Goal: Navigation & Orientation: Find specific page/section

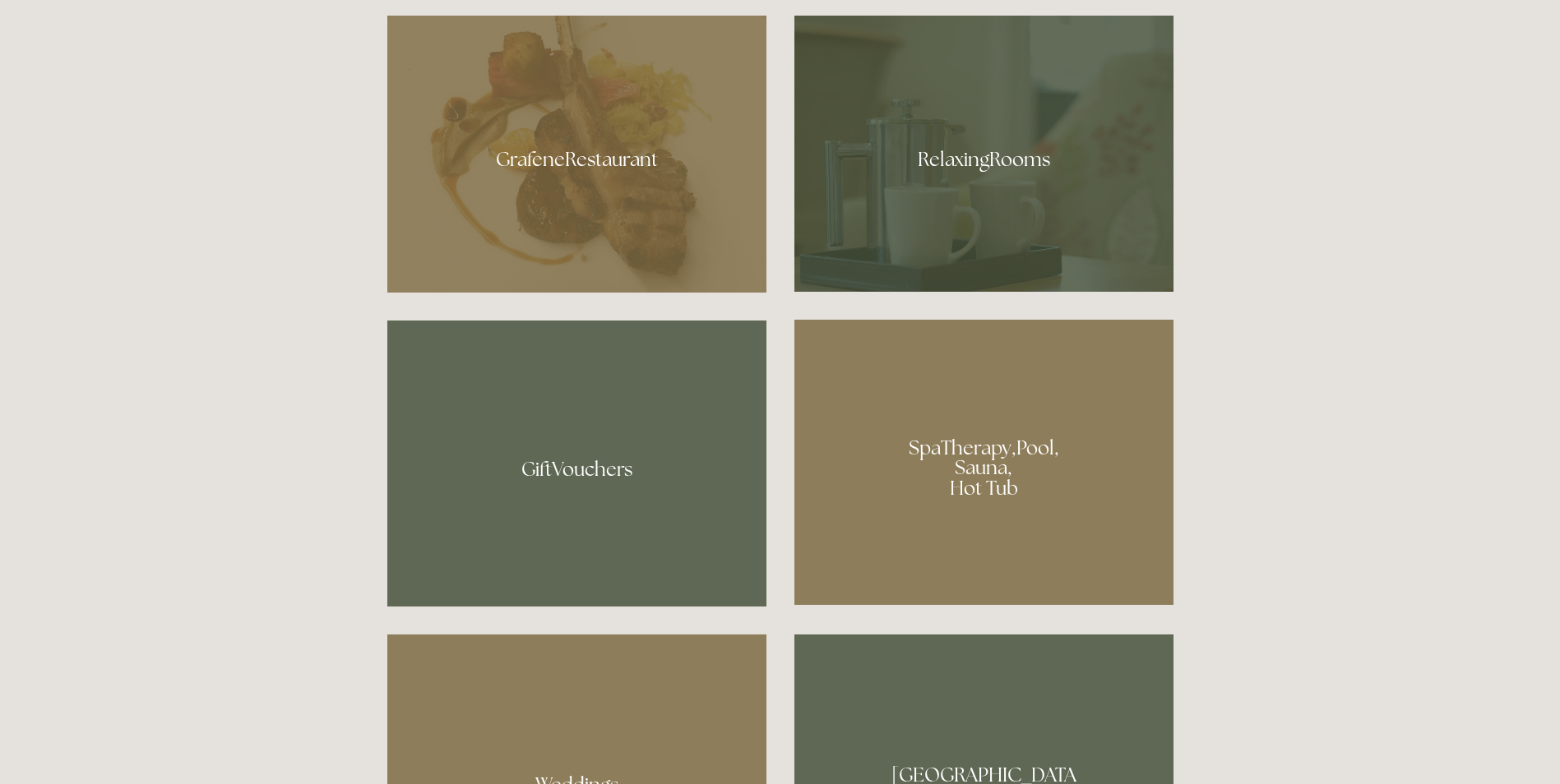
scroll to position [1151, 0]
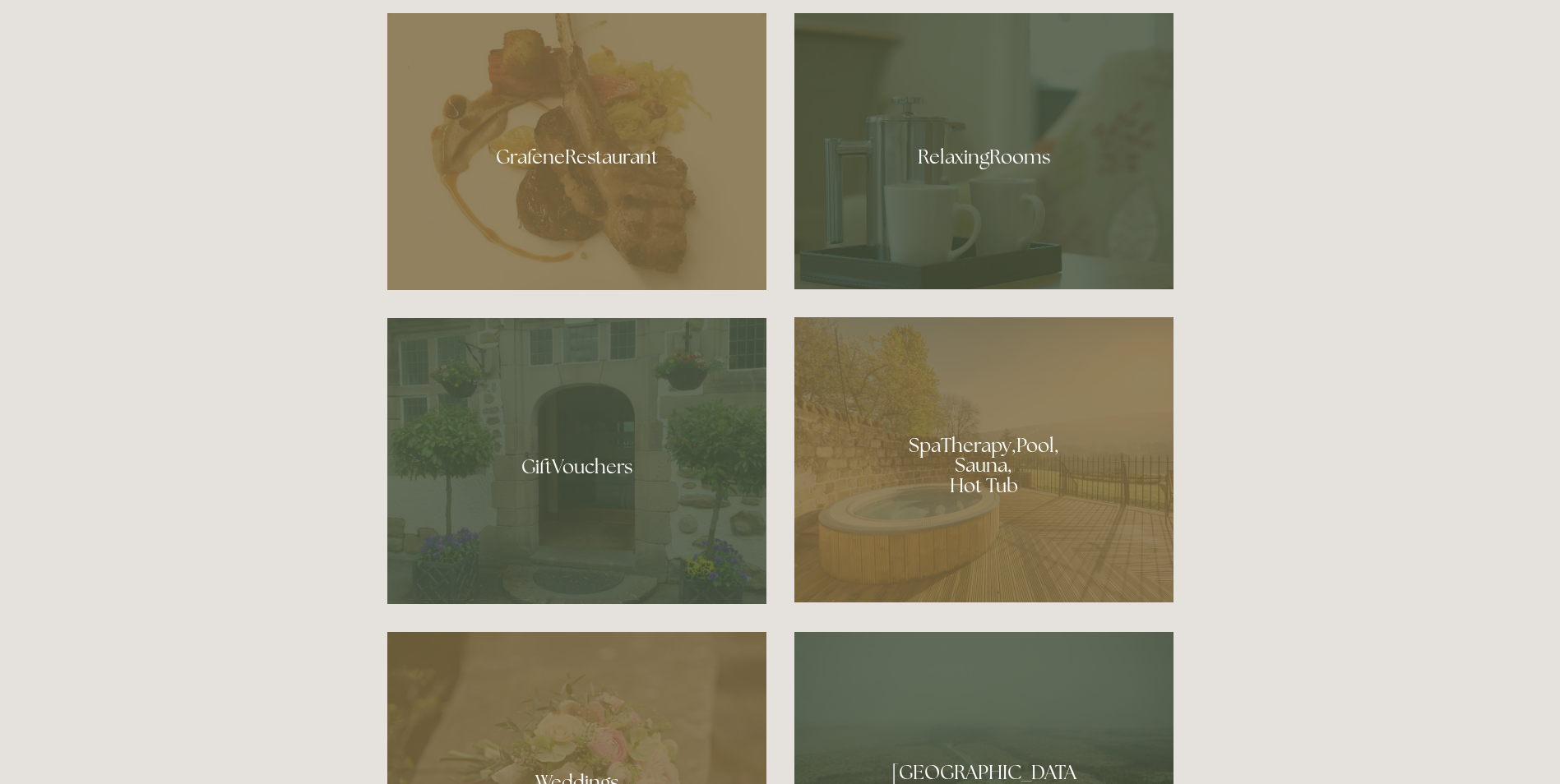
click at [981, 439] on div at bounding box center [984, 461] width 379 height 286
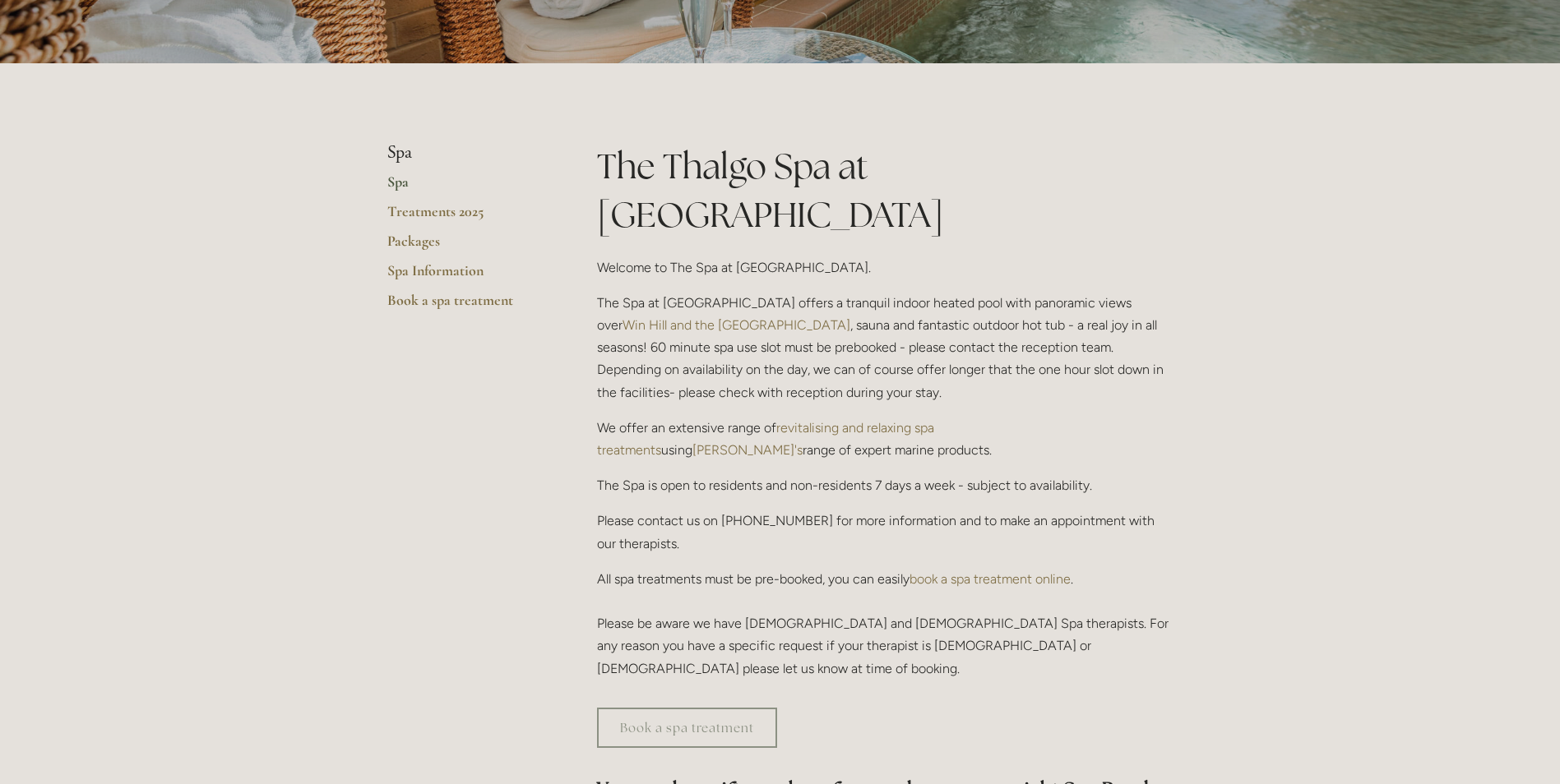
scroll to position [296, 0]
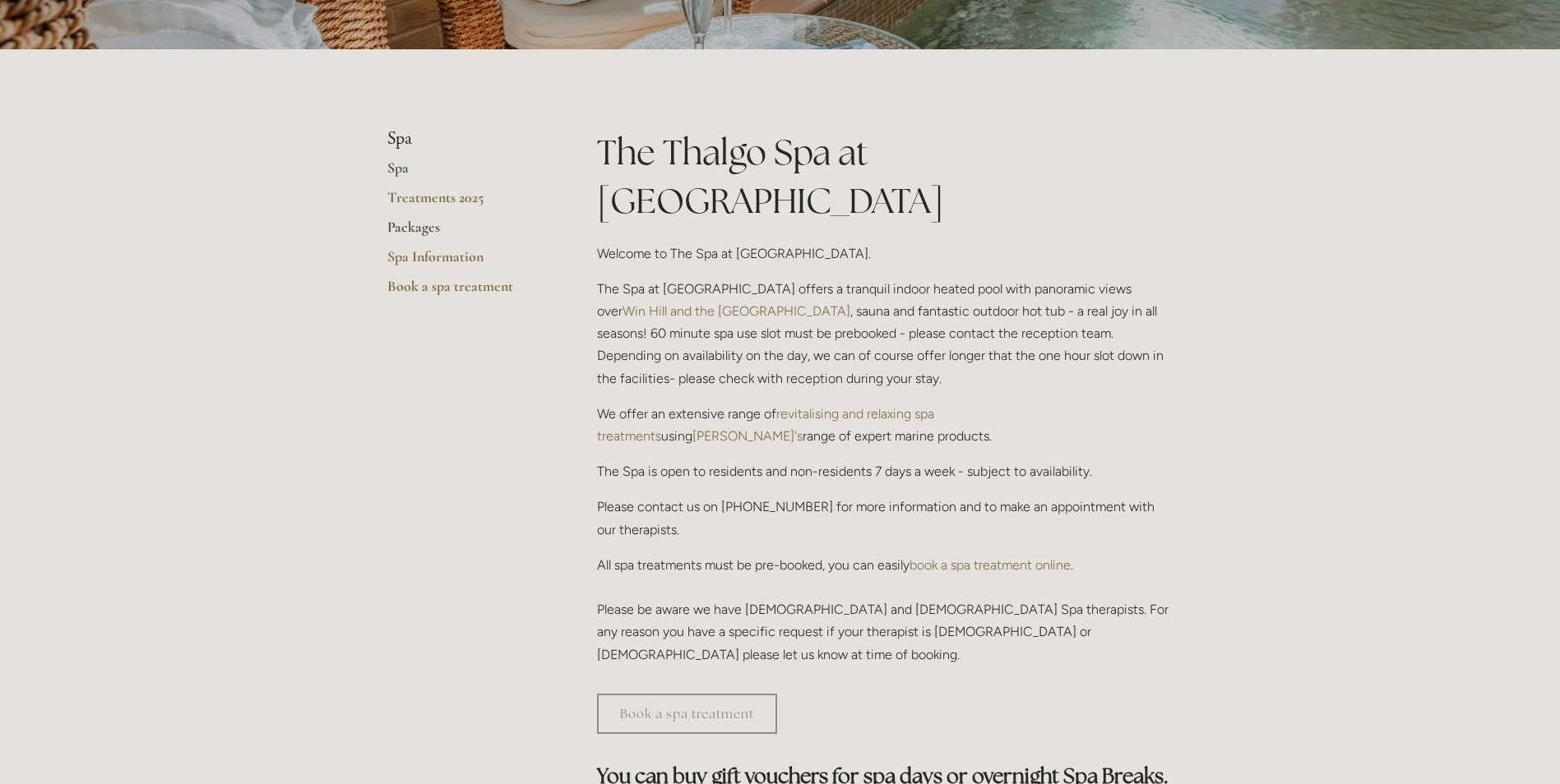
click at [419, 229] on link "Packages" at bounding box center [465, 233] width 157 height 29
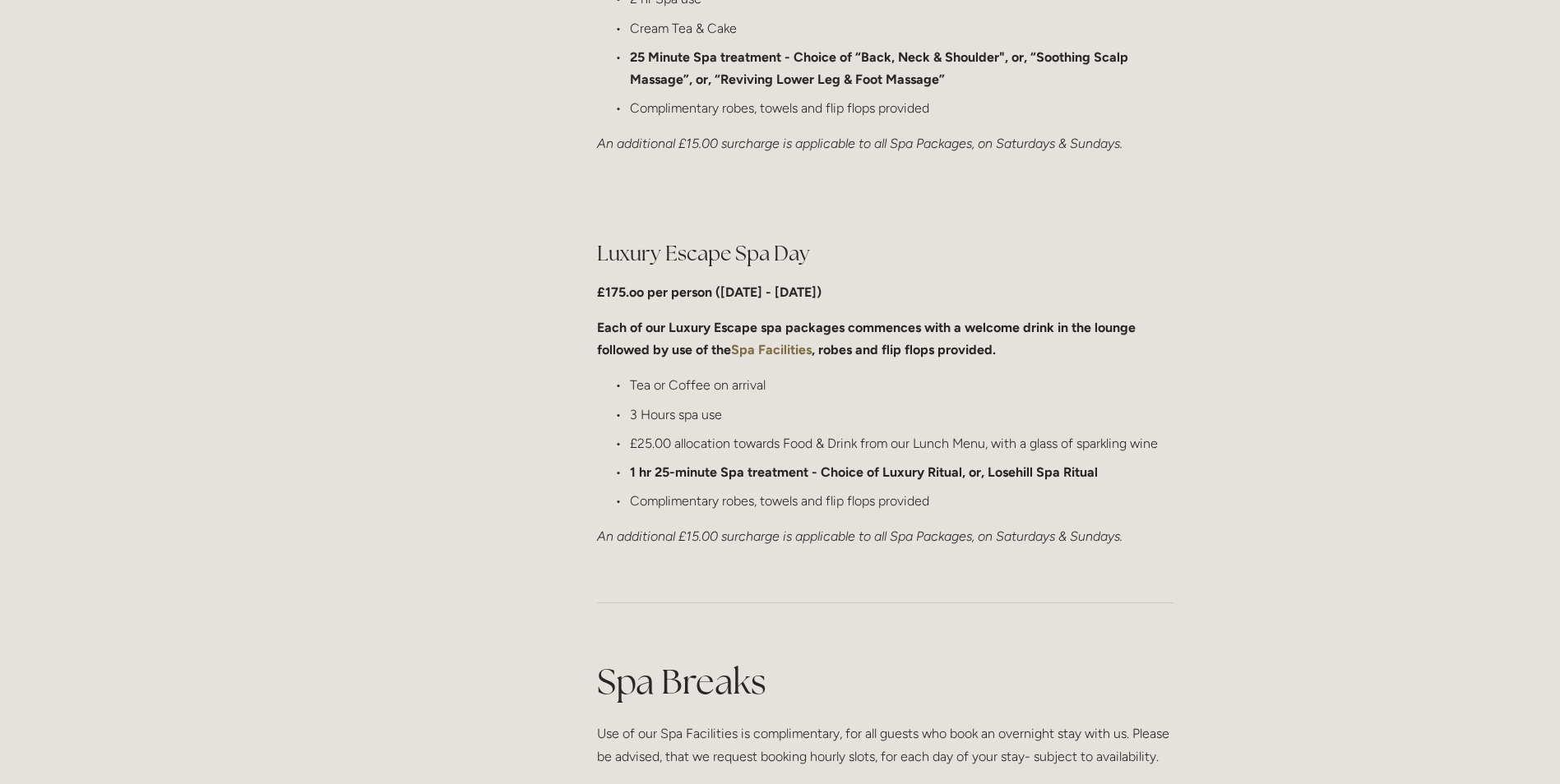
scroll to position [1480, 0]
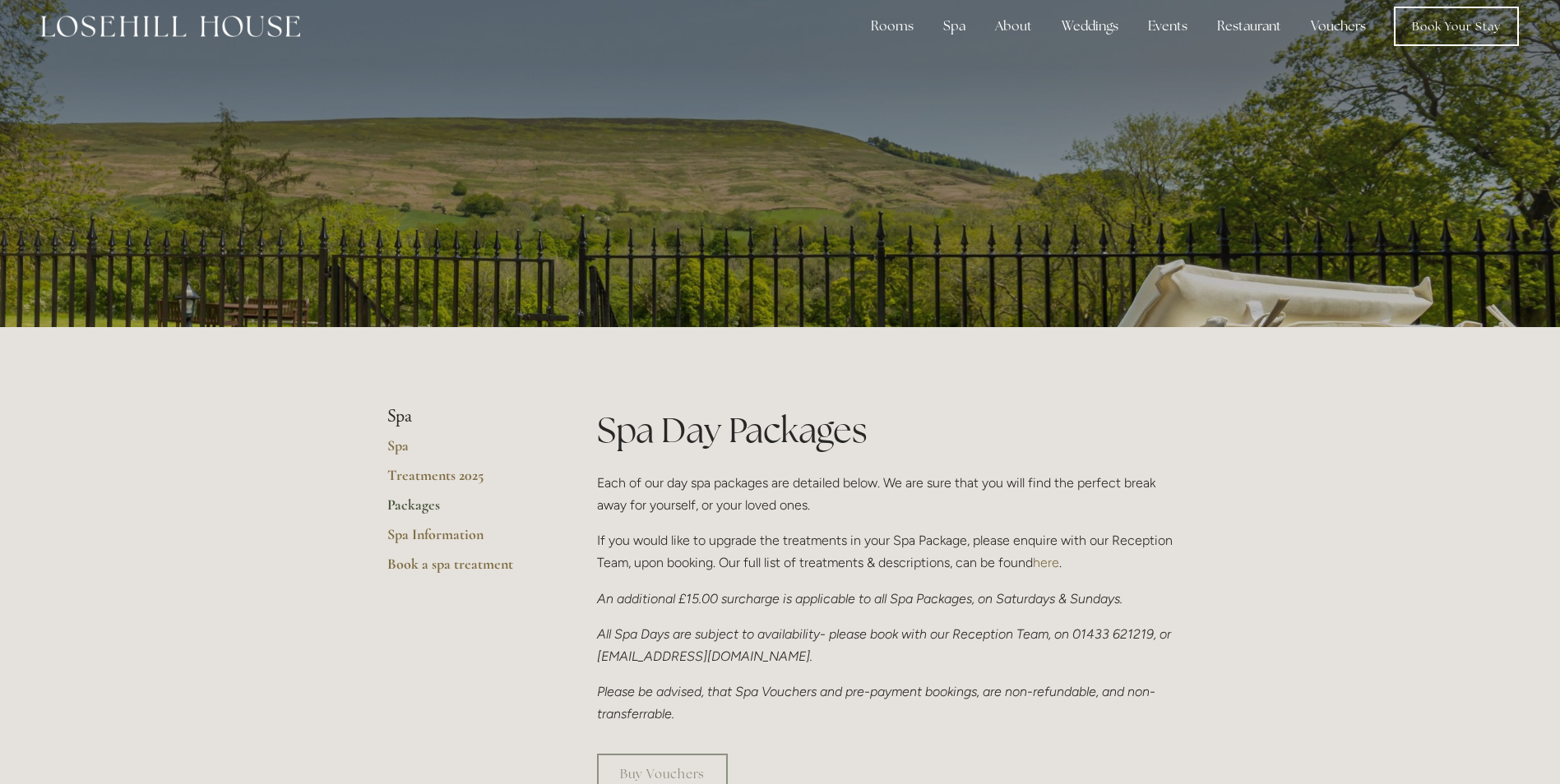
scroll to position [0, 0]
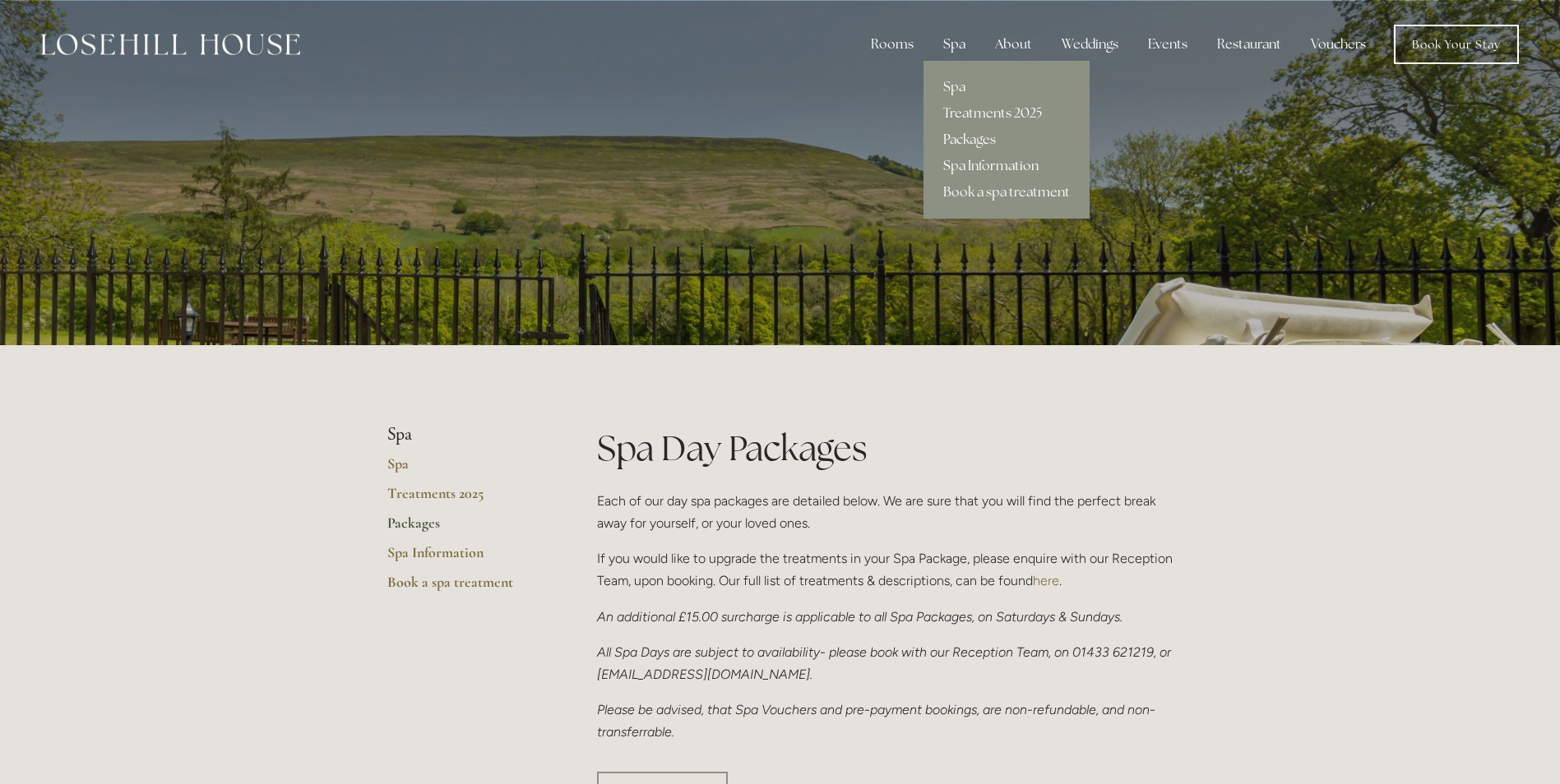
click at [958, 169] on link "Spa Information" at bounding box center [1006, 166] width 166 height 27
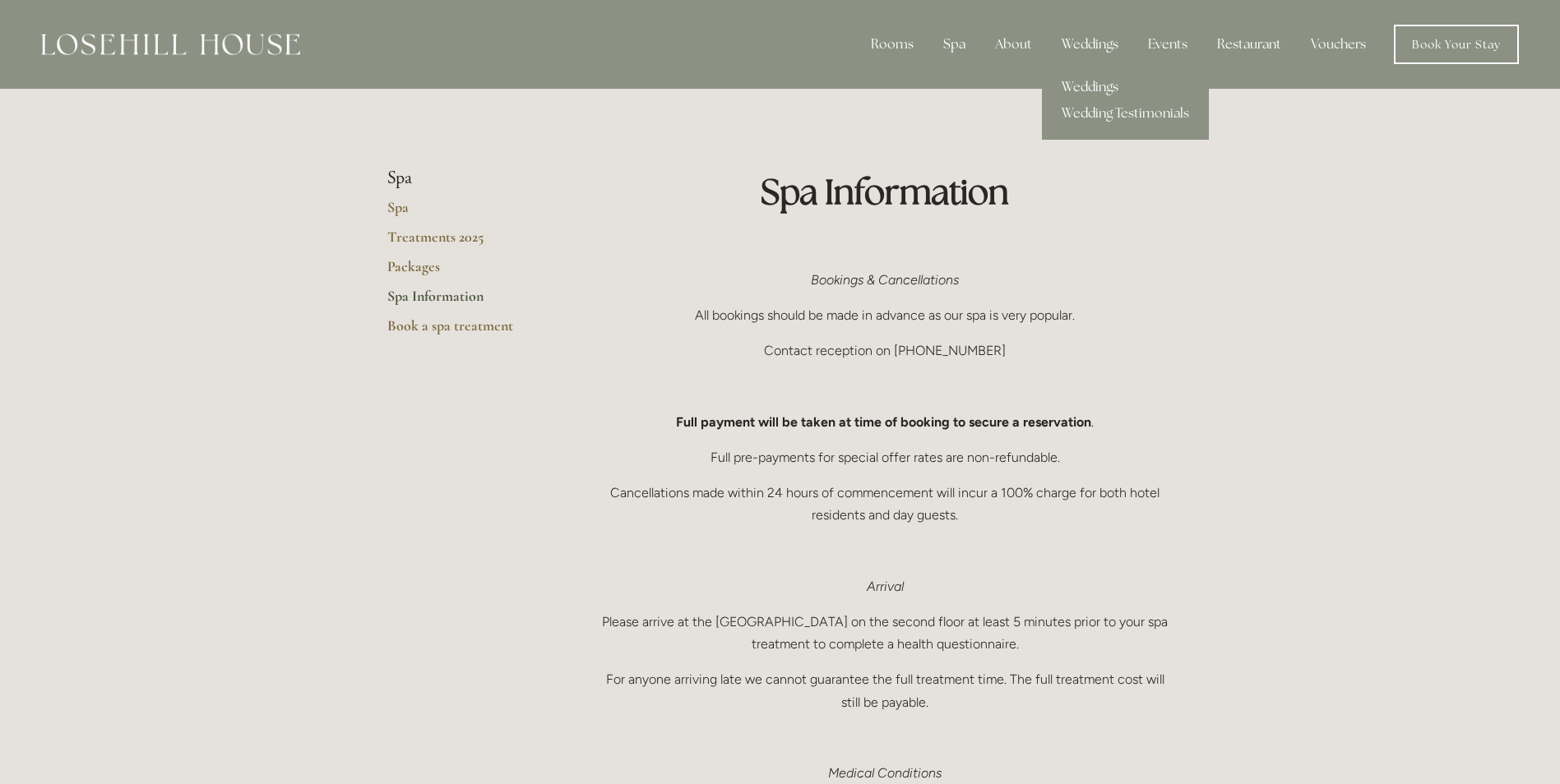
click at [1076, 79] on link "Weddings" at bounding box center [1125, 87] width 167 height 27
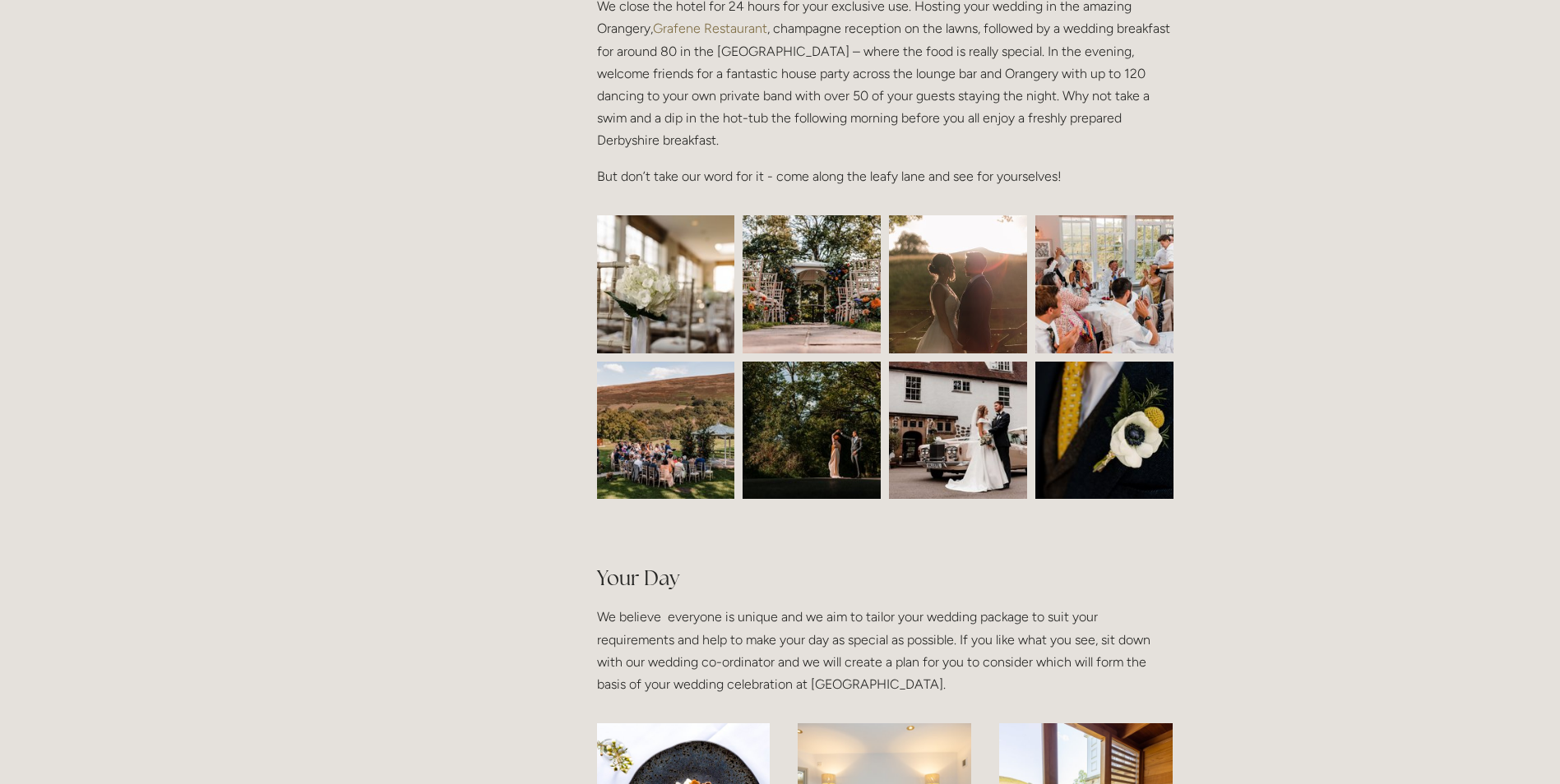
scroll to position [625, 0]
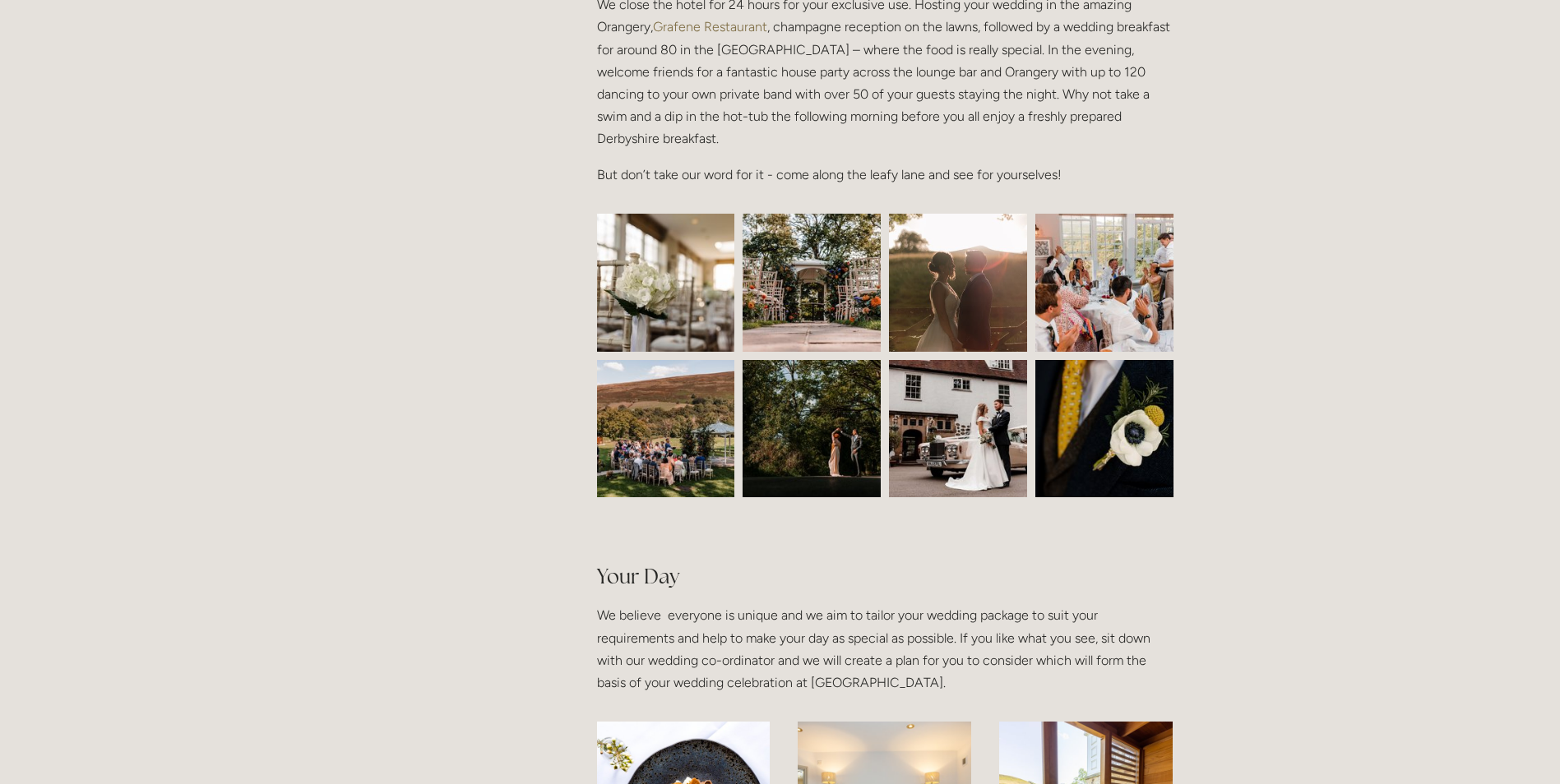
click at [828, 329] on img at bounding box center [812, 282] width 207 height 138
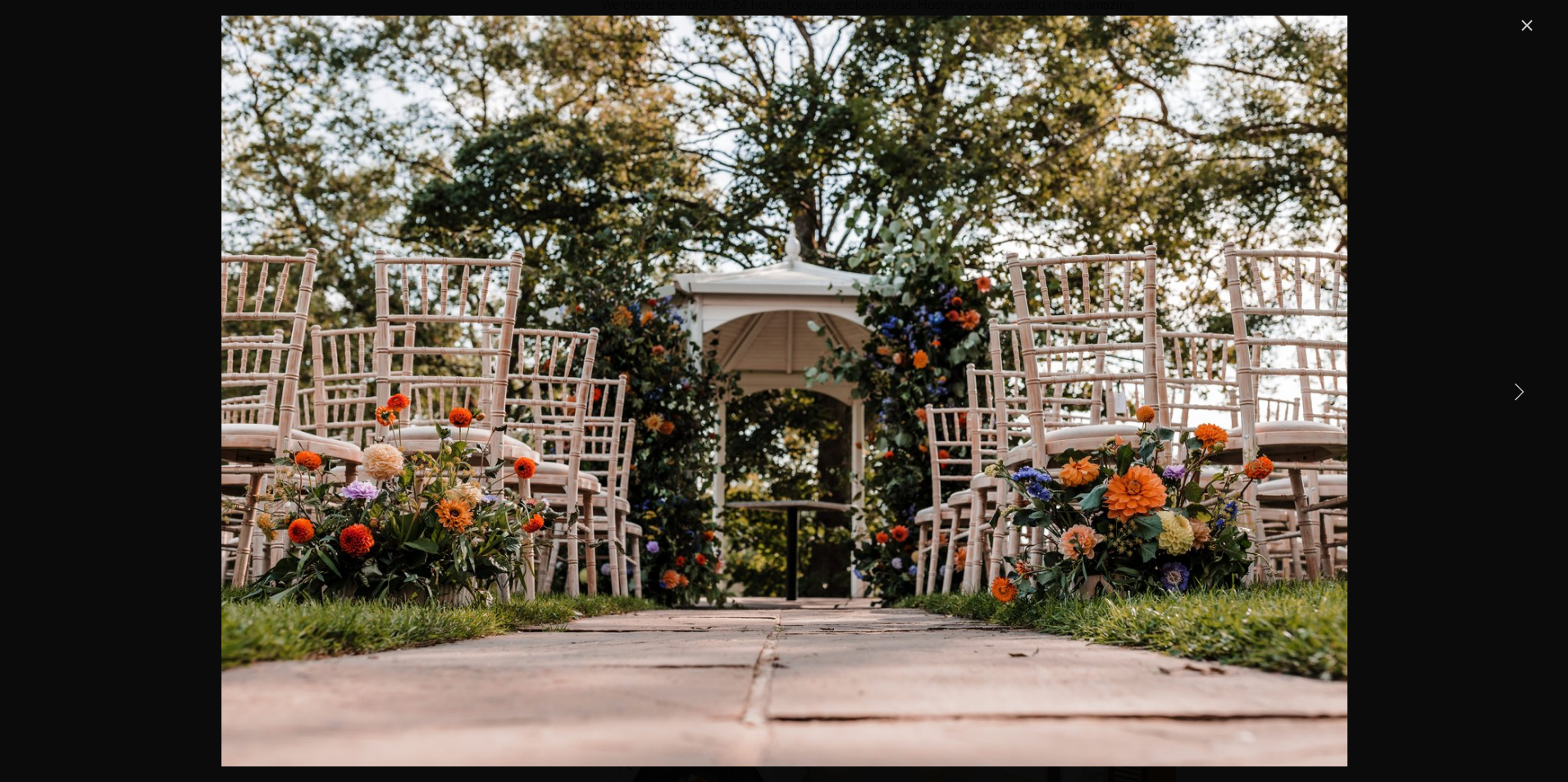
click at [1517, 396] on link "Next Item" at bounding box center [1520, 391] width 37 height 37
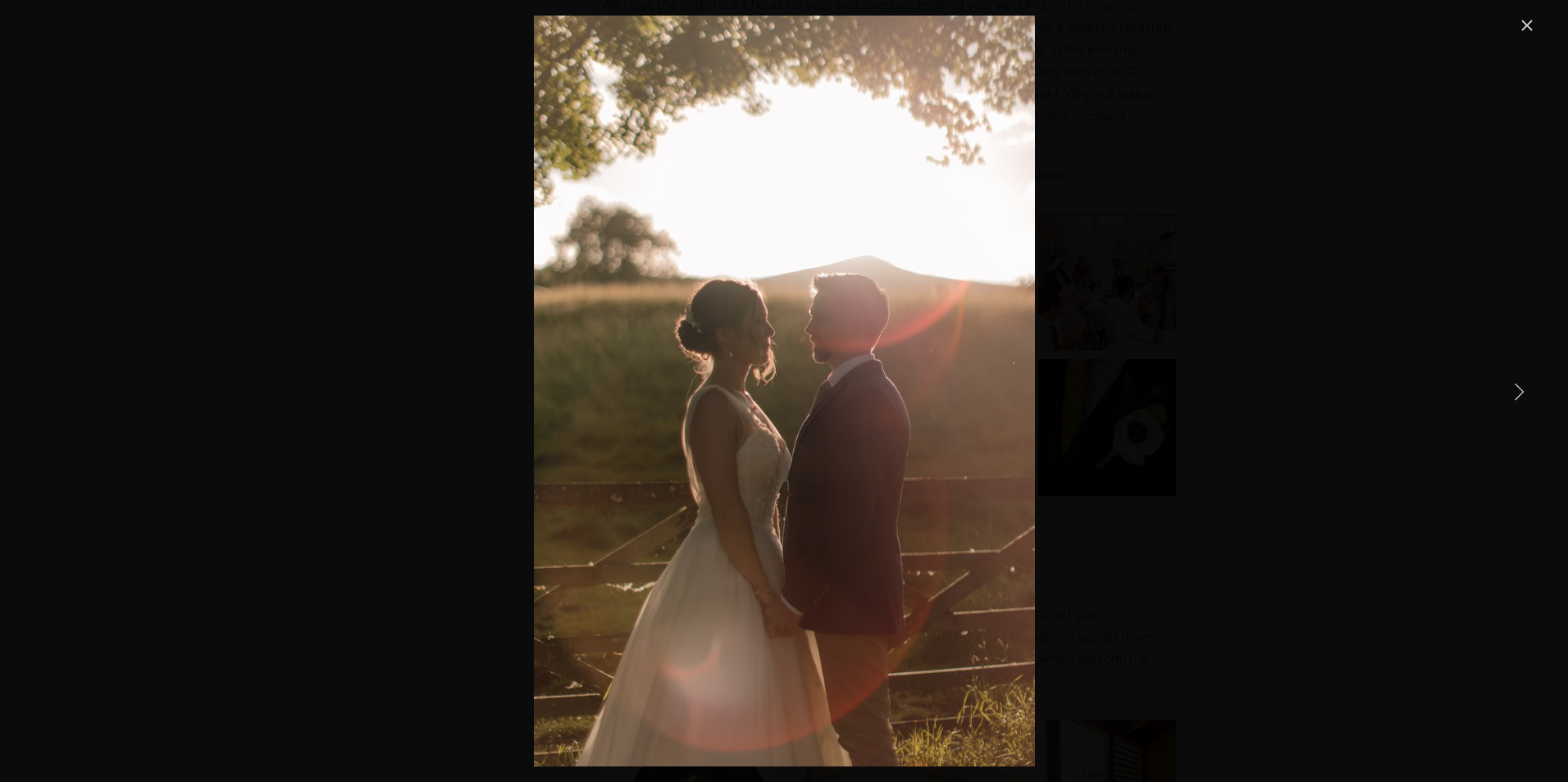
click at [1517, 396] on link "Next Item" at bounding box center [1520, 391] width 37 height 37
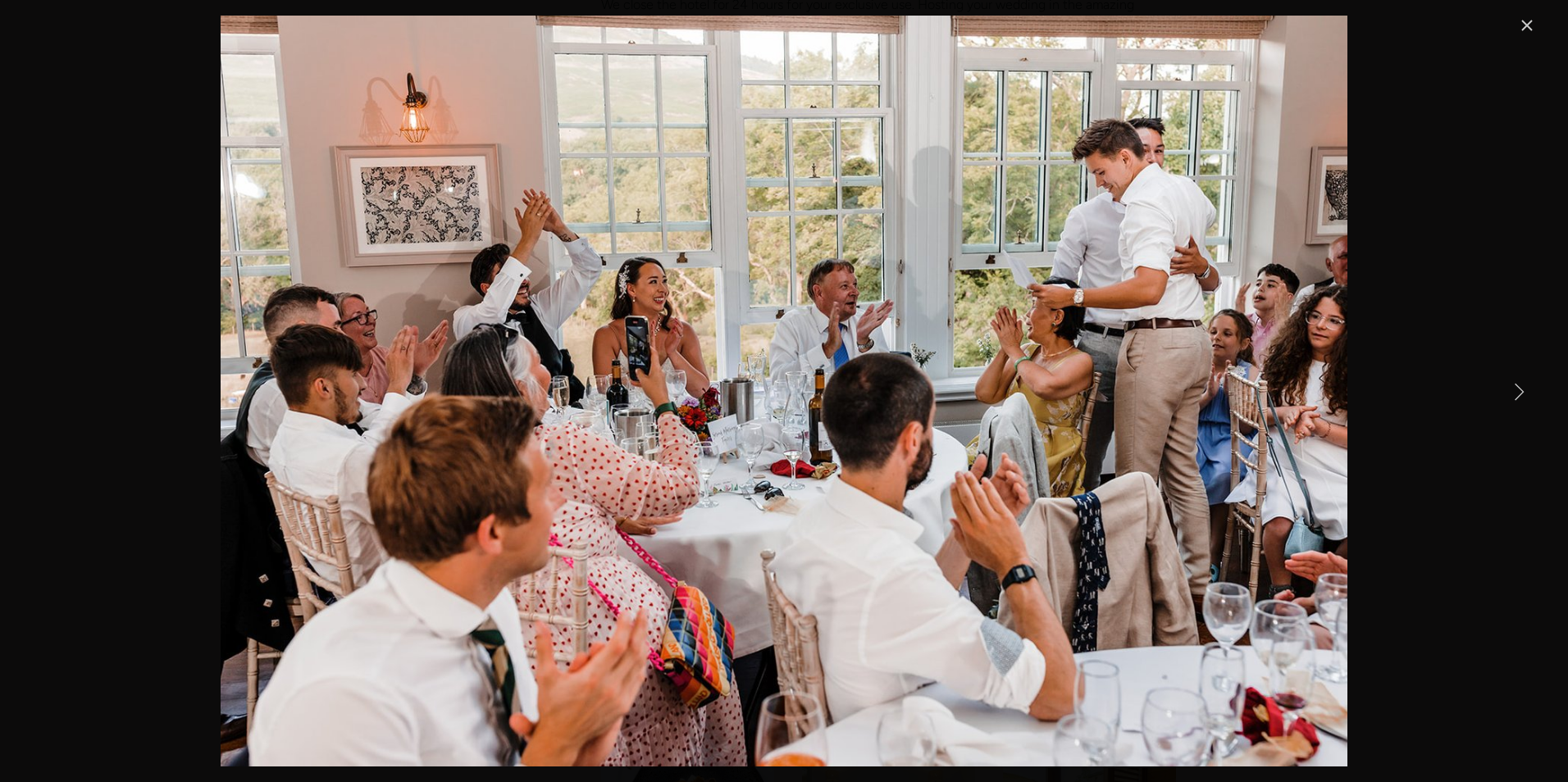
click at [1517, 396] on link "Next Item" at bounding box center [1520, 391] width 37 height 37
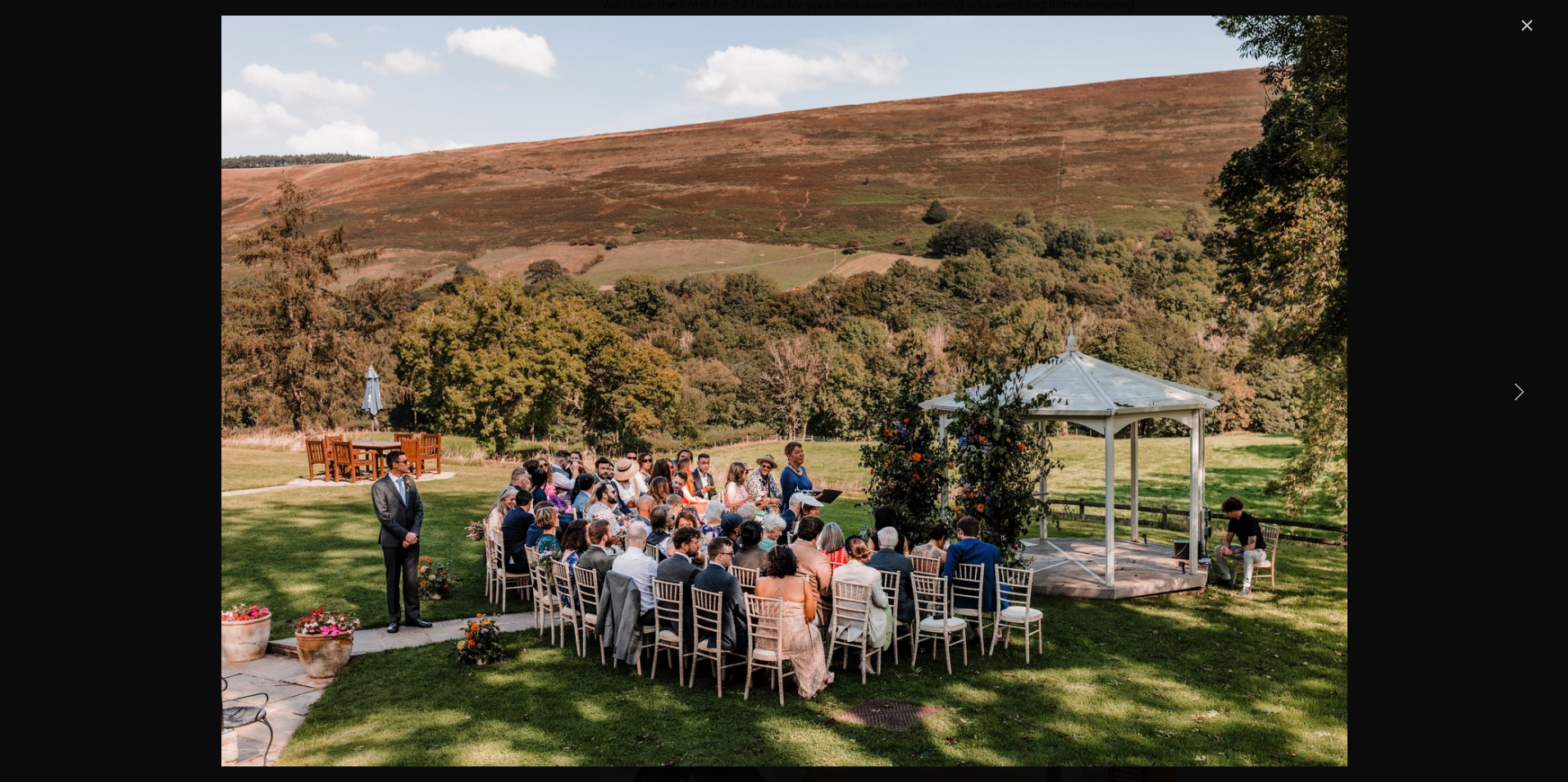
click at [1516, 384] on link "Next Item" at bounding box center [1520, 391] width 37 height 37
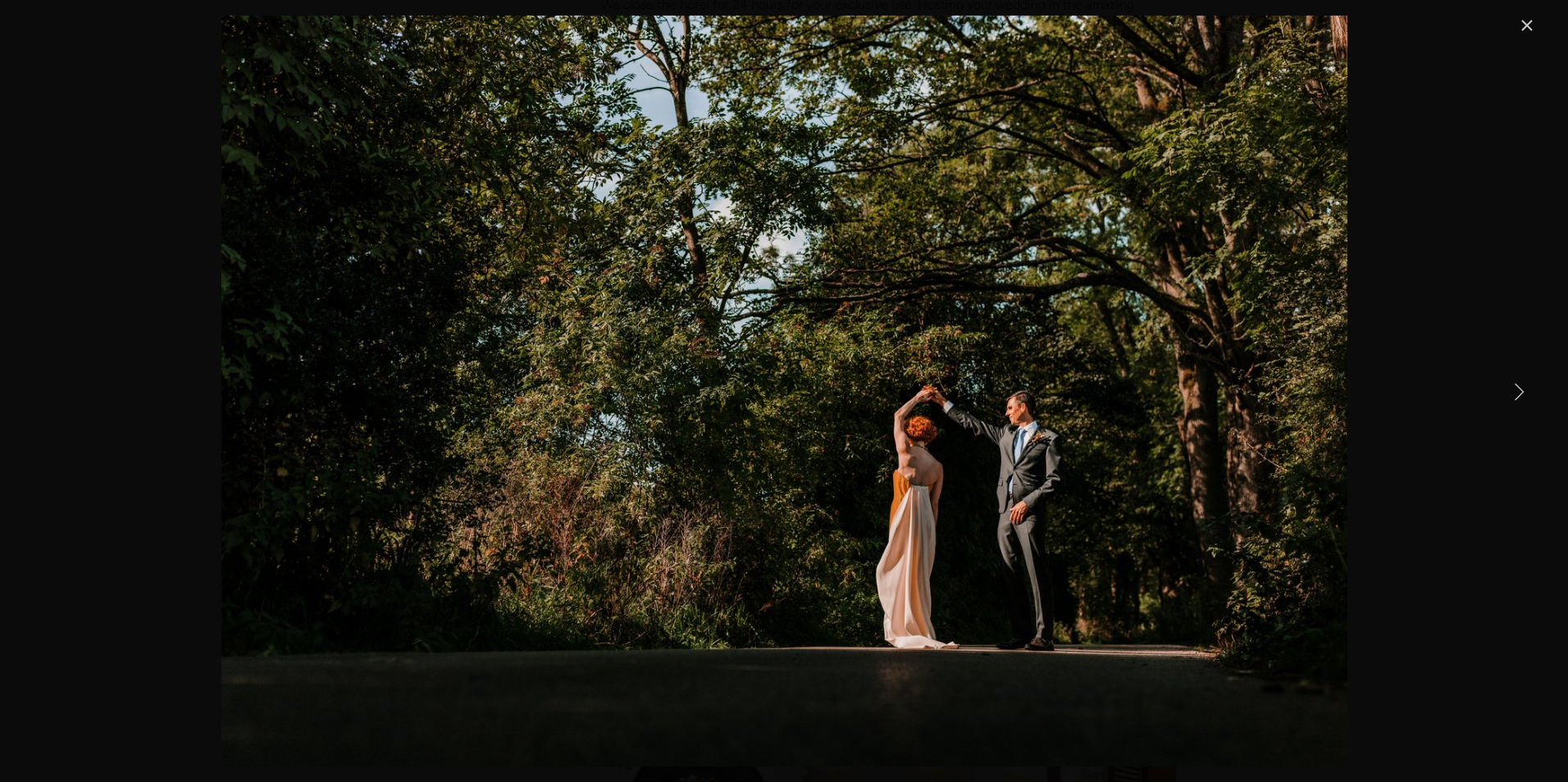
click at [1508, 380] on link "Next Item" at bounding box center [1520, 391] width 37 height 37
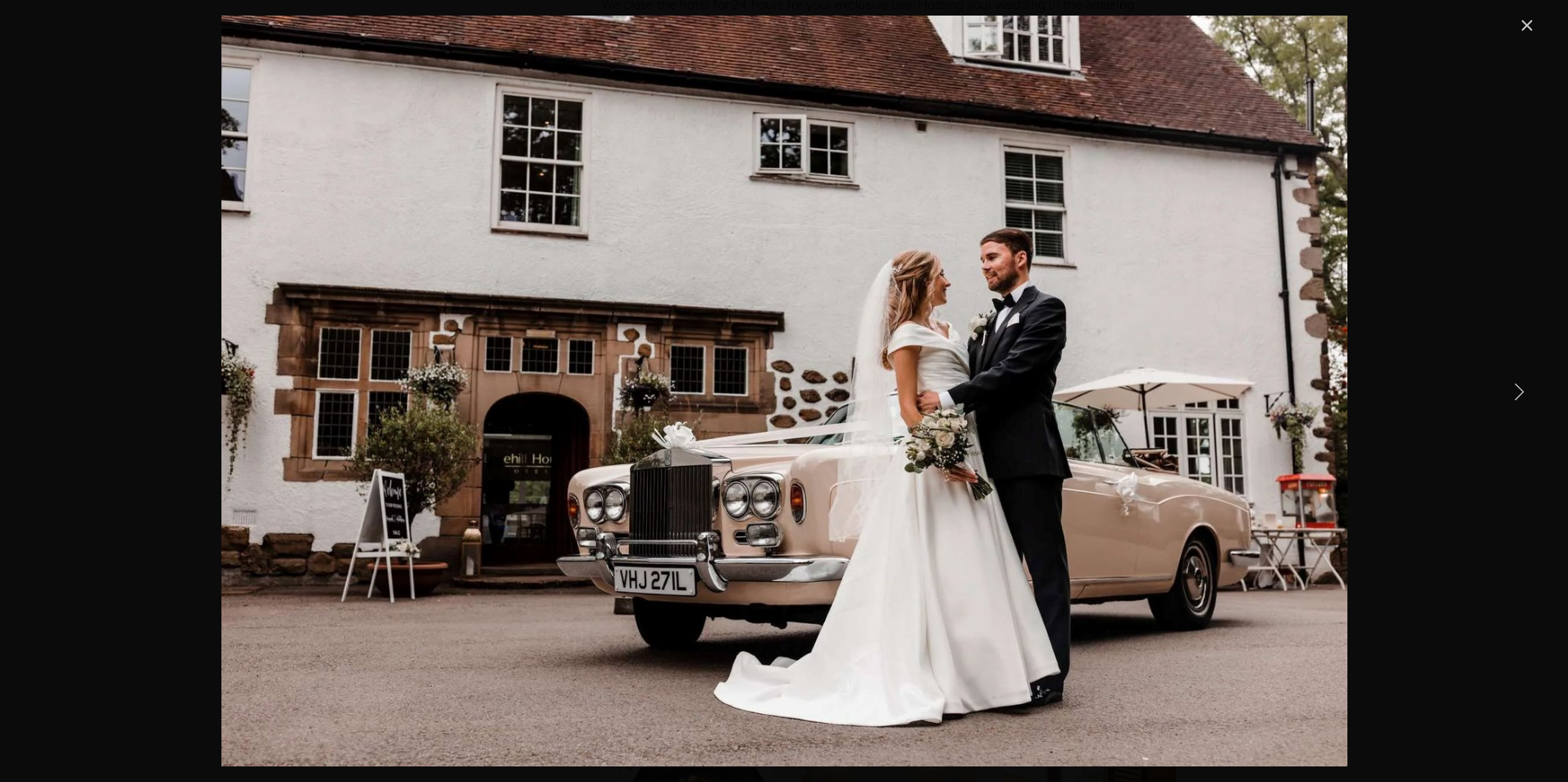
click at [1508, 380] on link "Next Item" at bounding box center [1520, 391] width 37 height 37
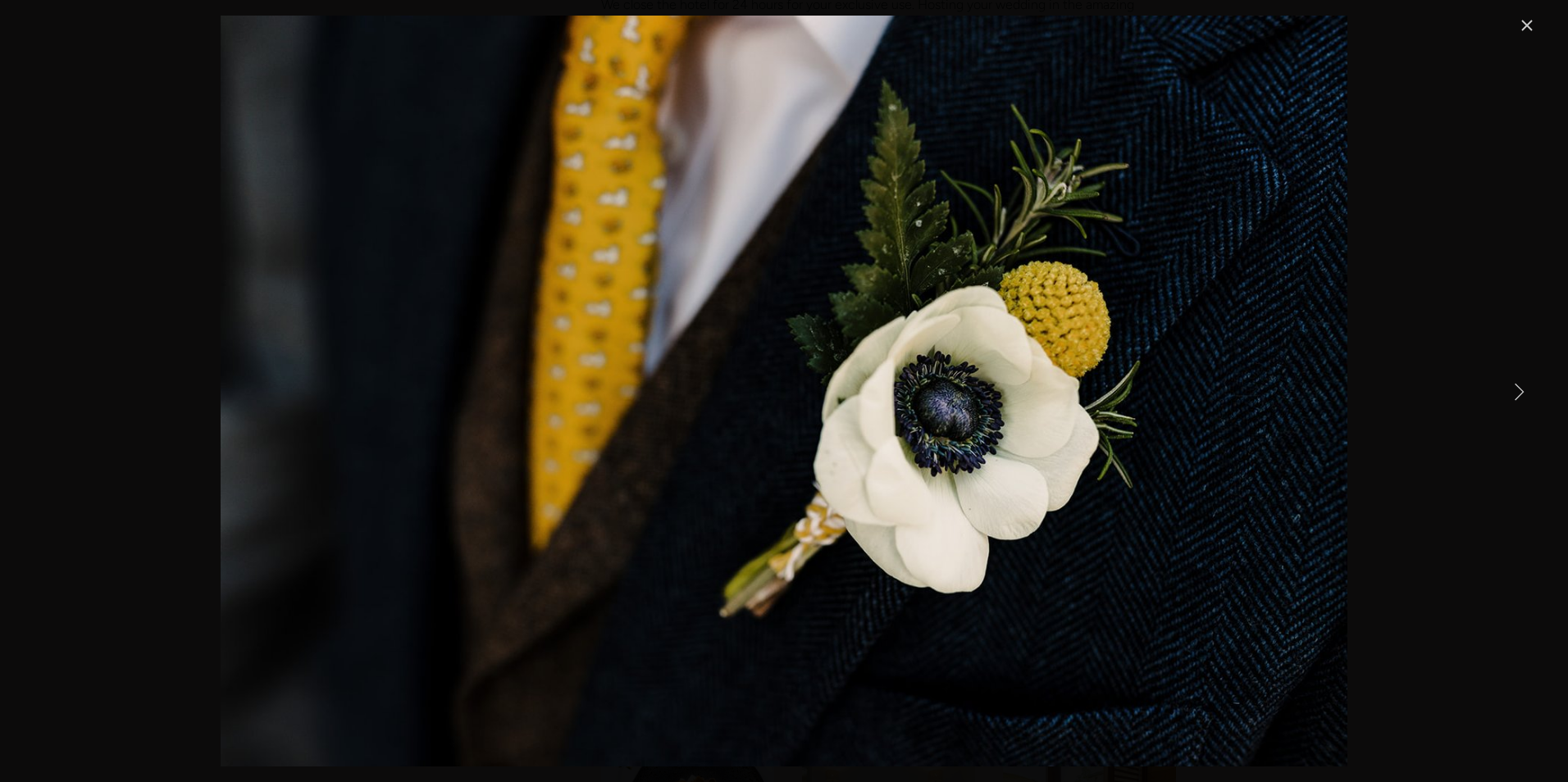
click at [1508, 380] on link "Next Item" at bounding box center [1520, 391] width 37 height 37
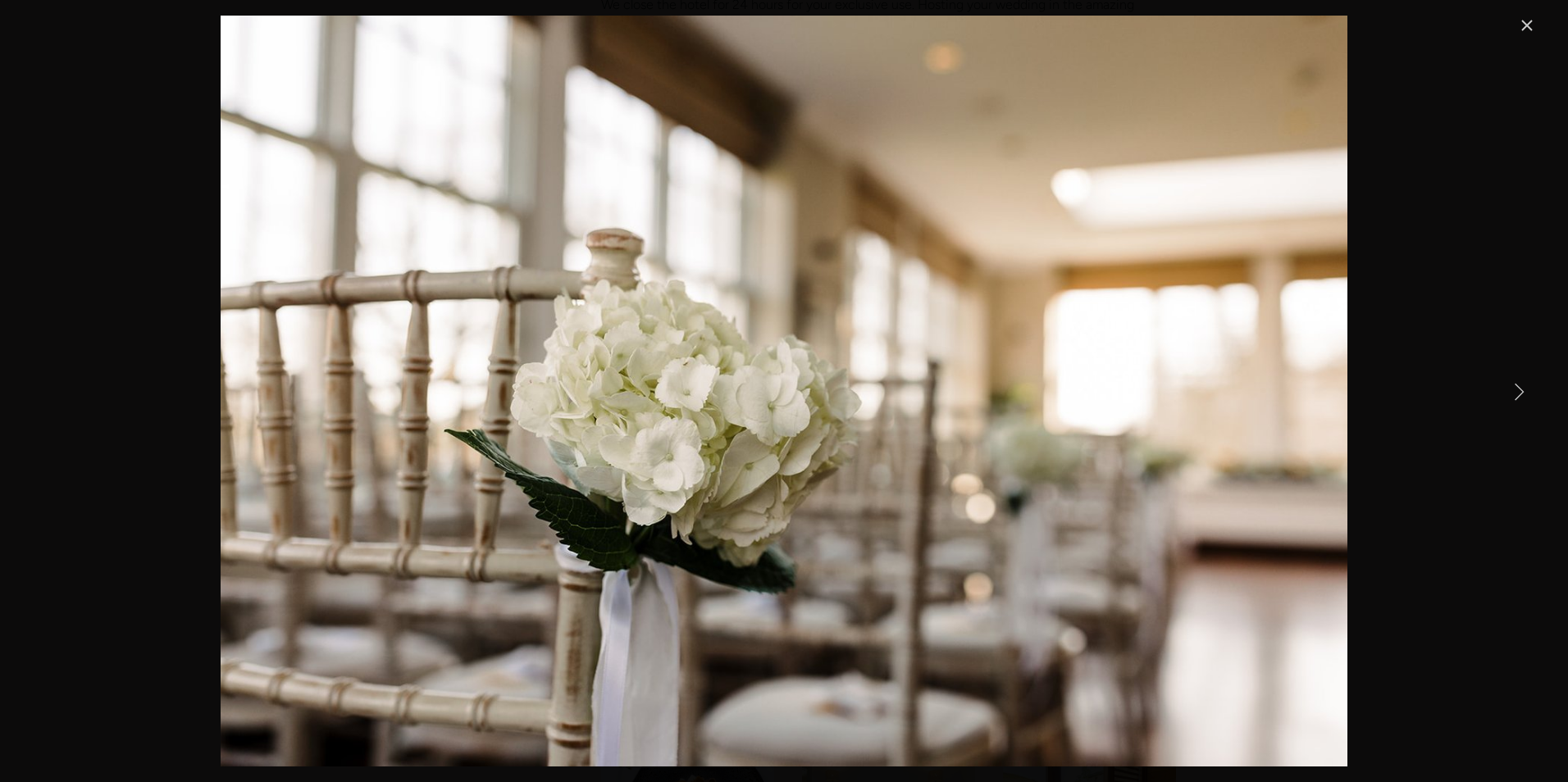
click at [1508, 380] on link "Next Item" at bounding box center [1520, 391] width 37 height 37
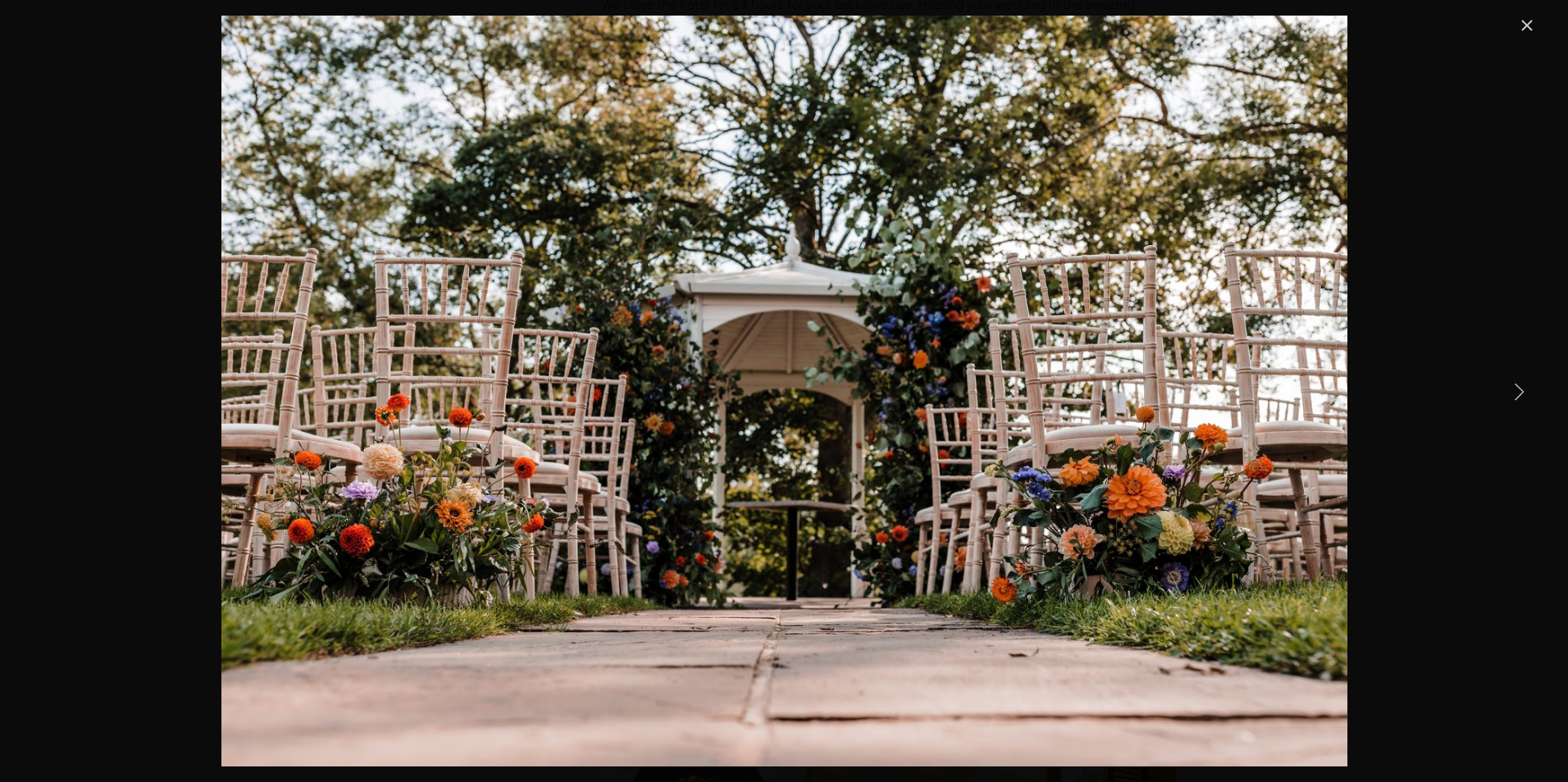
click at [1508, 380] on link "Next Item" at bounding box center [1520, 391] width 37 height 37
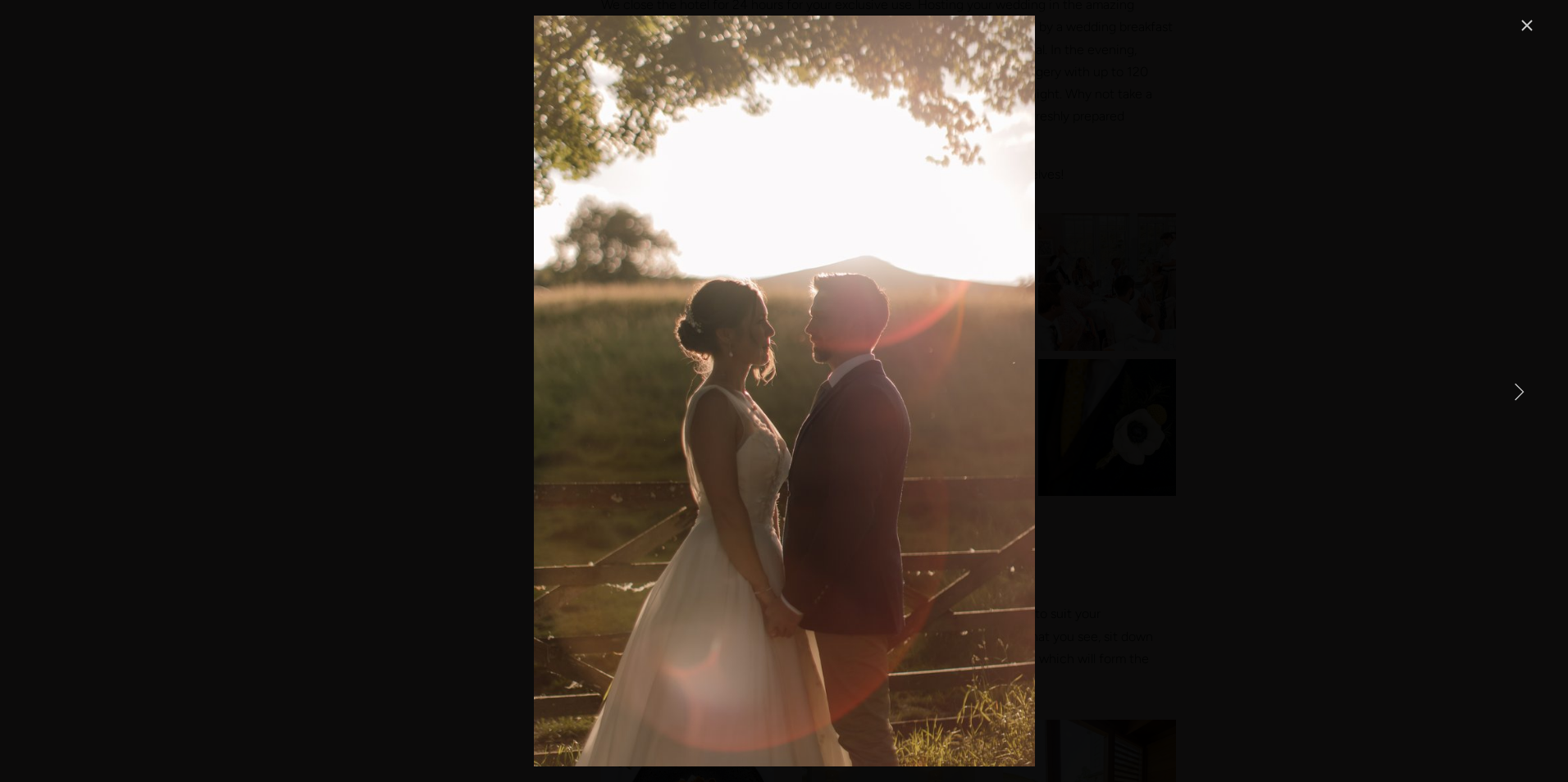
click at [1524, 20] on link "Close" at bounding box center [1528, 26] width 20 height 20
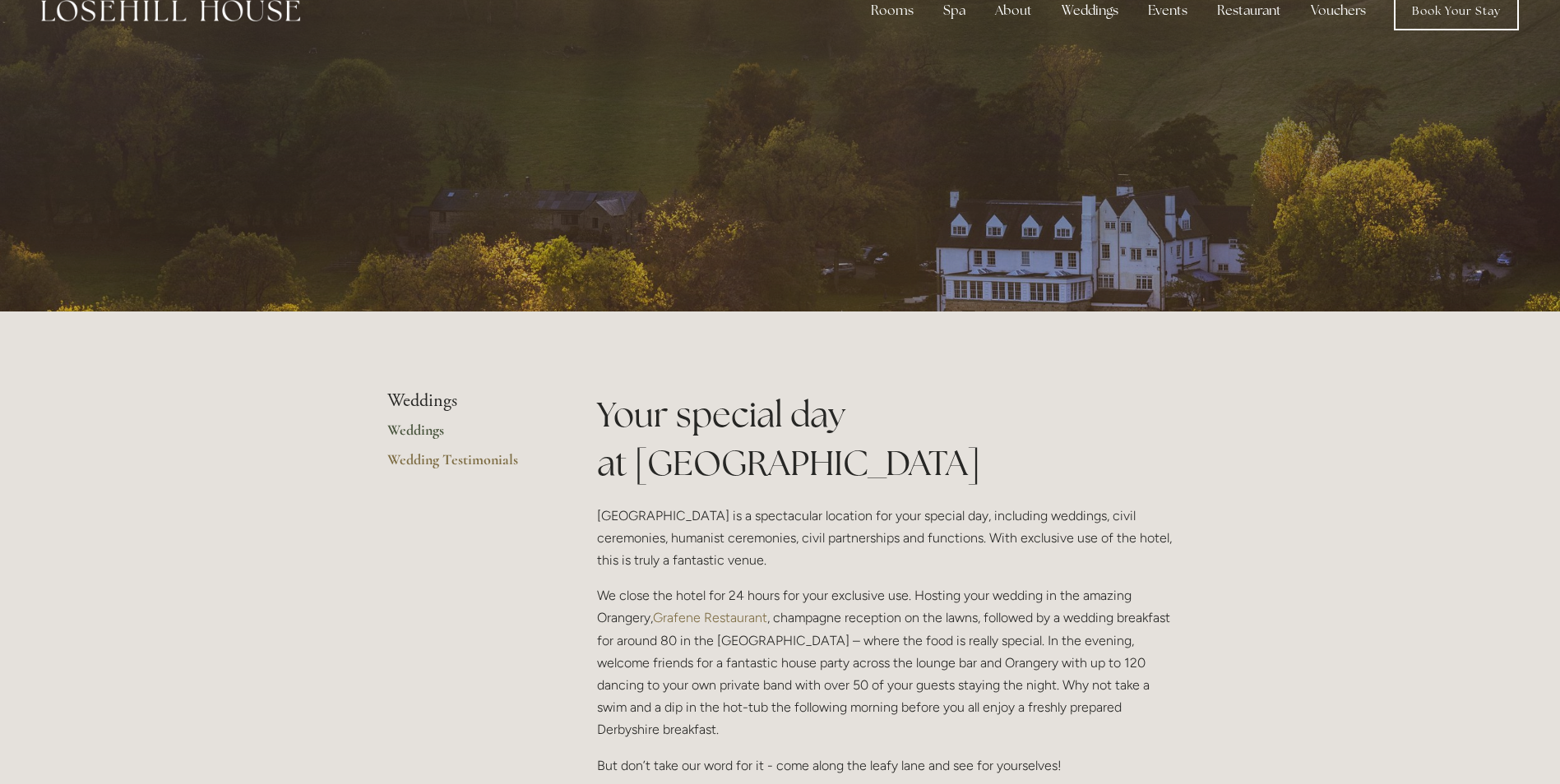
scroll to position [0, 0]
